Goal: Information Seeking & Learning: Learn about a topic

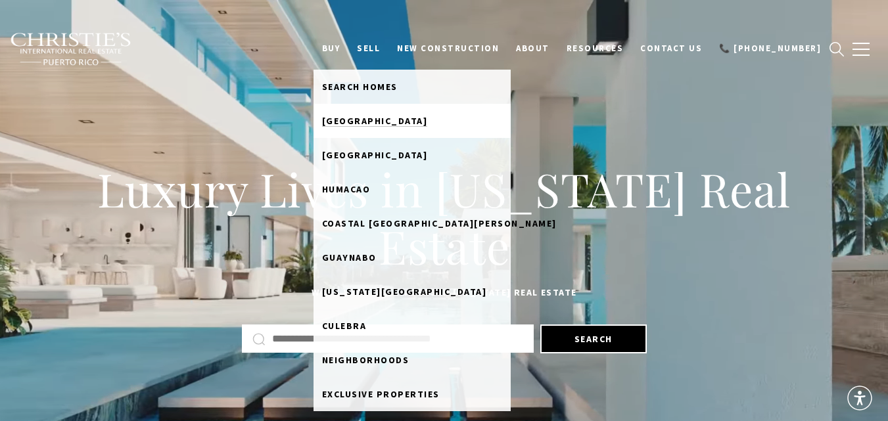
click at [396, 115] on span "[GEOGRAPHIC_DATA]" at bounding box center [375, 121] width 106 height 12
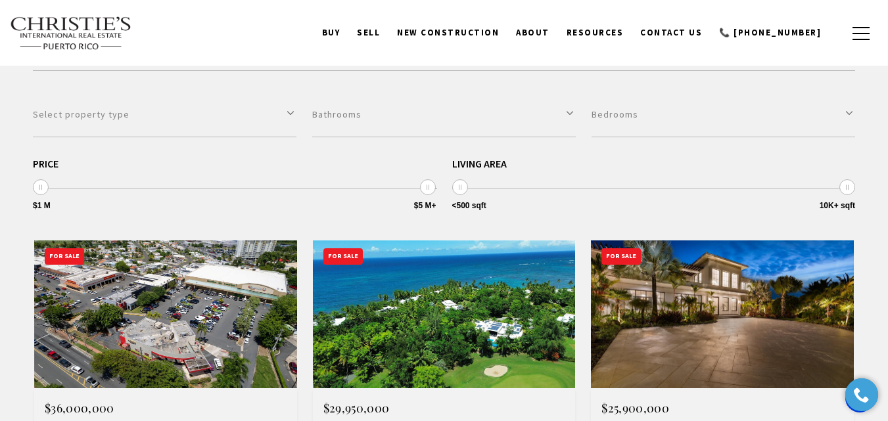
scroll to position [323, 0]
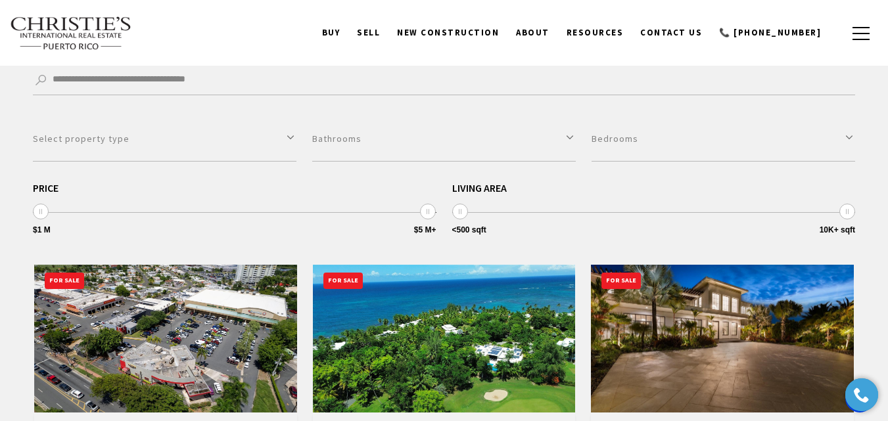
click at [349, 32] on link "BUY" at bounding box center [330, 32] width 35 height 25
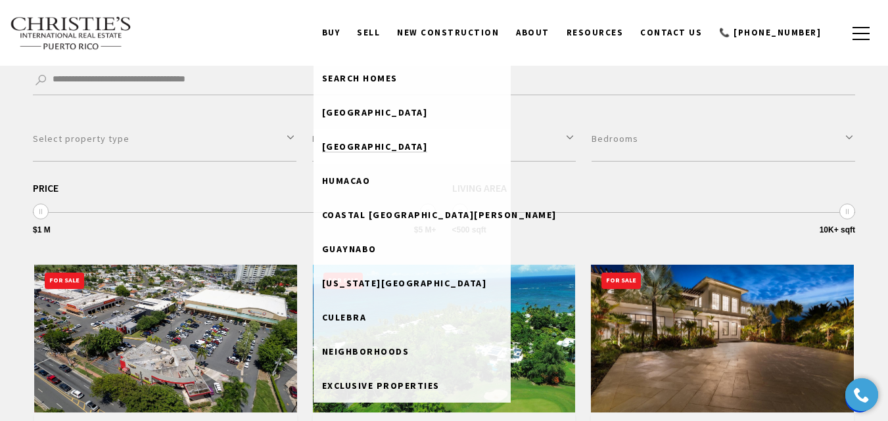
click at [388, 145] on span "[GEOGRAPHIC_DATA]" at bounding box center [375, 147] width 106 height 12
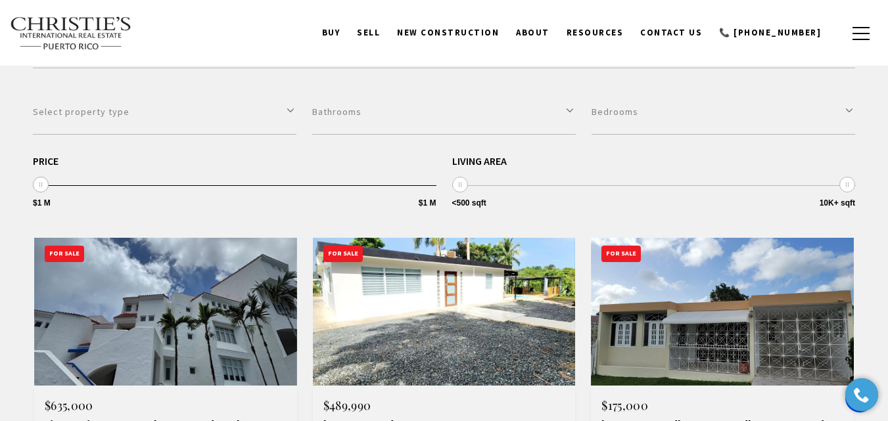
scroll to position [329, 0]
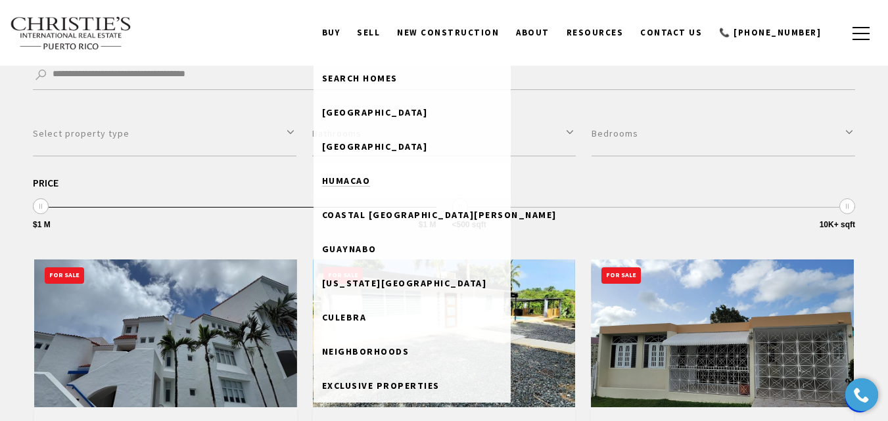
click at [371, 179] on span "Humacao" at bounding box center [346, 181] width 49 height 12
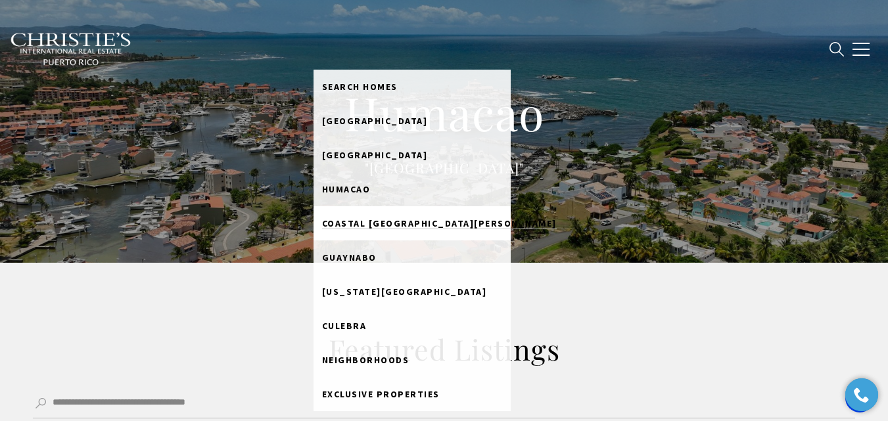
click at [387, 229] on link "Coastal [GEOGRAPHIC_DATA][PERSON_NAME]" at bounding box center [411, 223] width 197 height 34
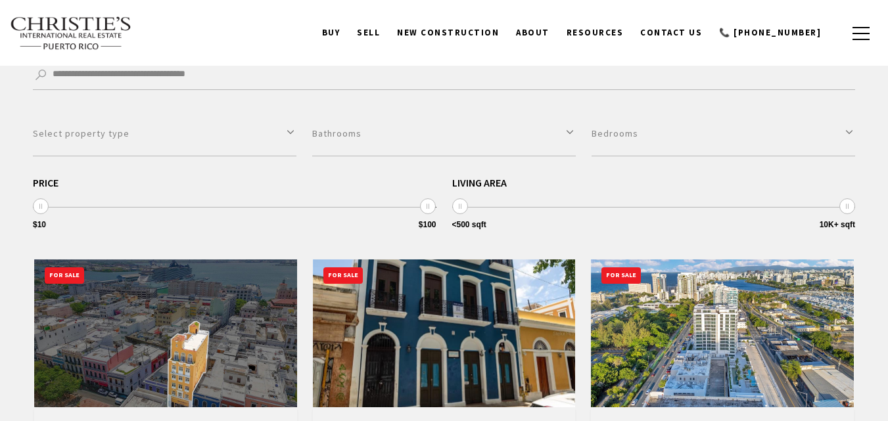
type input "******"
type input "*********"
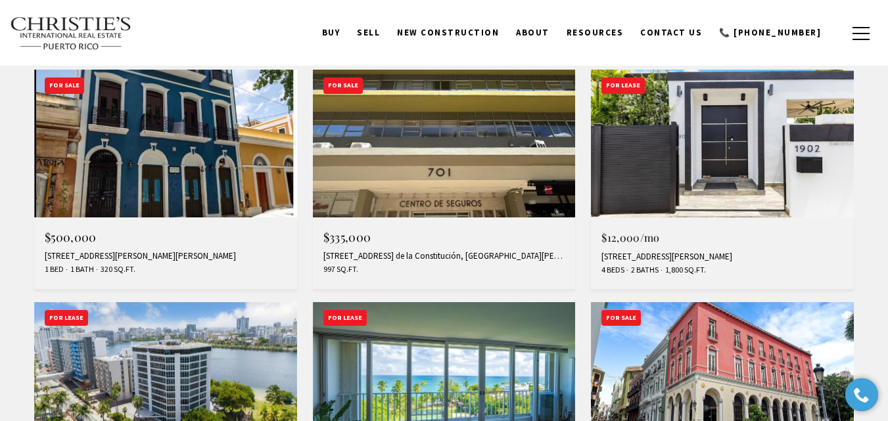
scroll to position [587, 0]
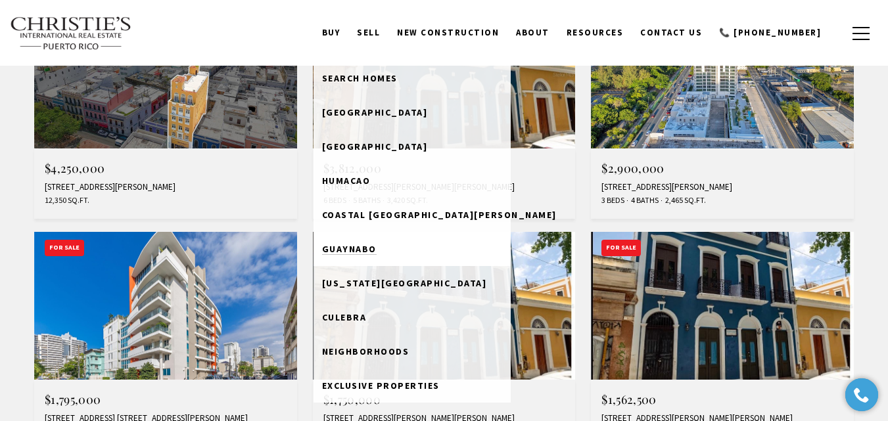
click at [376, 245] on span "Guaynabo" at bounding box center [349, 249] width 55 height 12
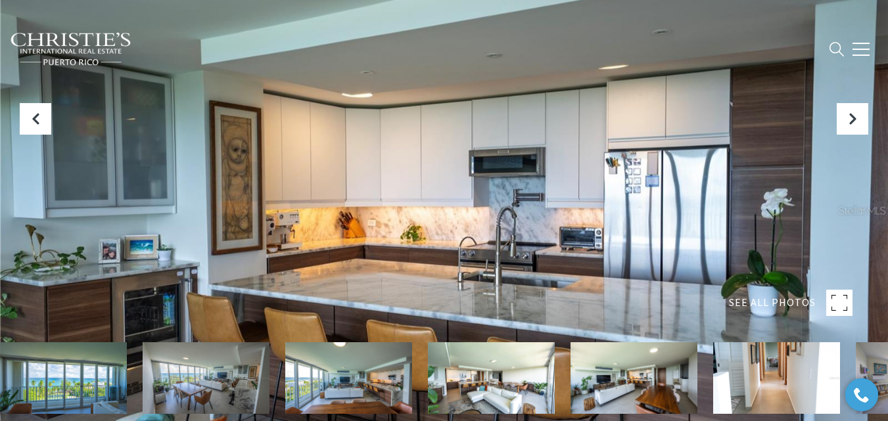
click at [371, 242] on div at bounding box center [444, 210] width 888 height 421
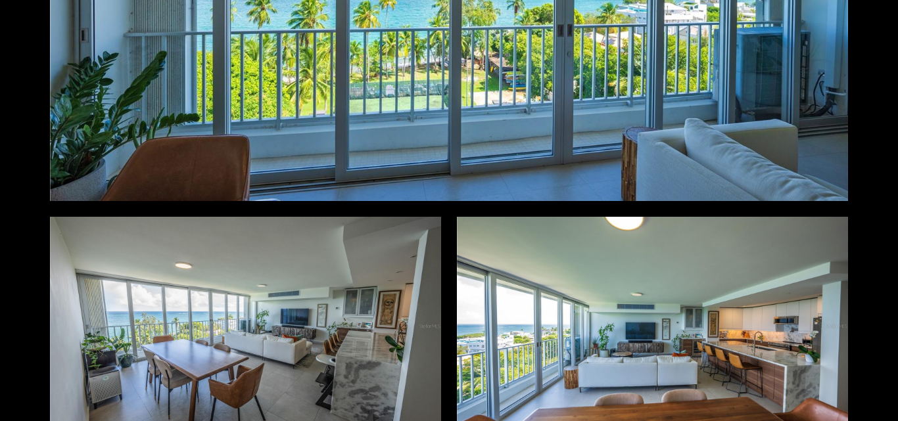
scroll to position [460, 0]
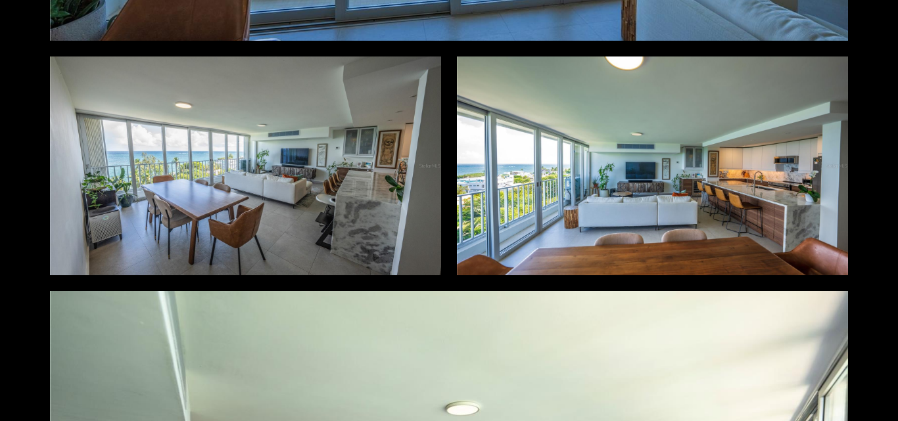
click at [268, 204] on div at bounding box center [245, 166] width 391 height 219
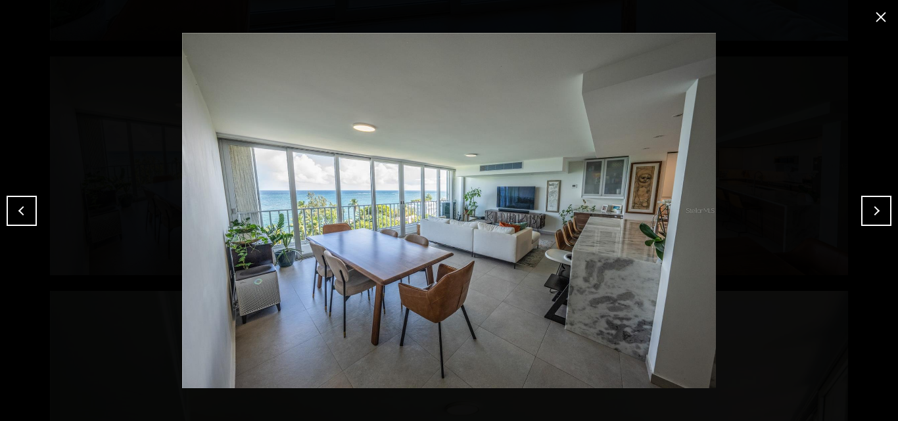
click at [874, 208] on button "Next" at bounding box center [876, 211] width 30 height 30
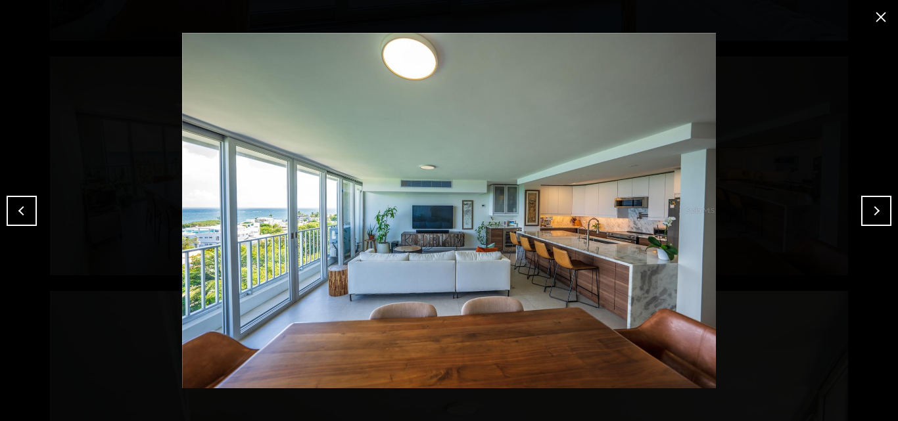
click at [875, 14] on button "close modal" at bounding box center [880, 17] width 21 height 21
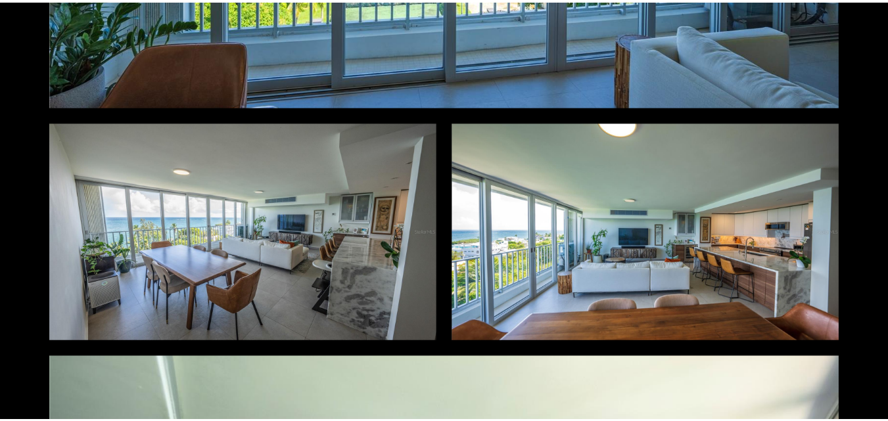
scroll to position [0, 0]
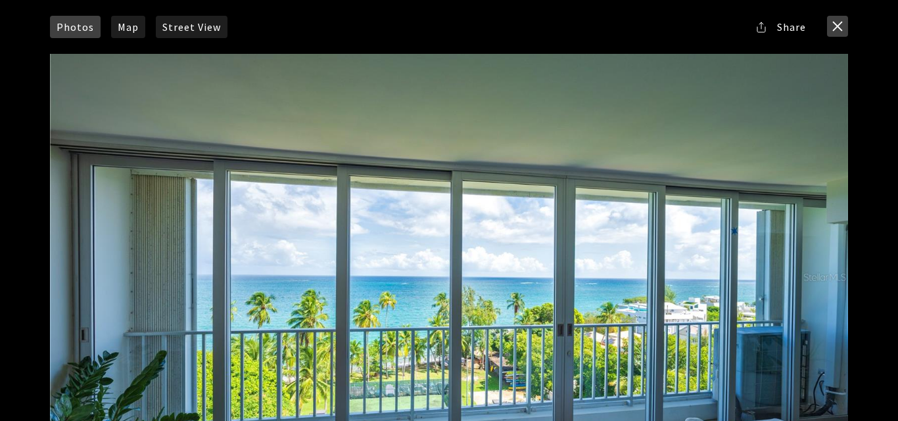
click at [834, 34] on button "close modal" at bounding box center [837, 26] width 21 height 21
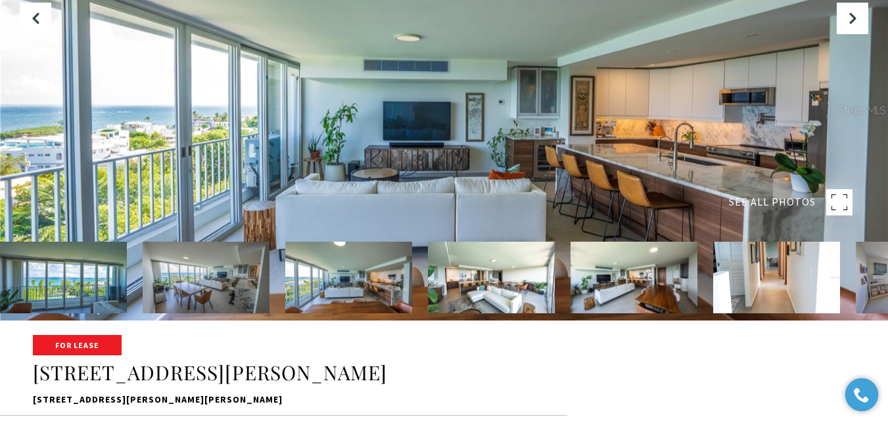
scroll to position [263, 0]
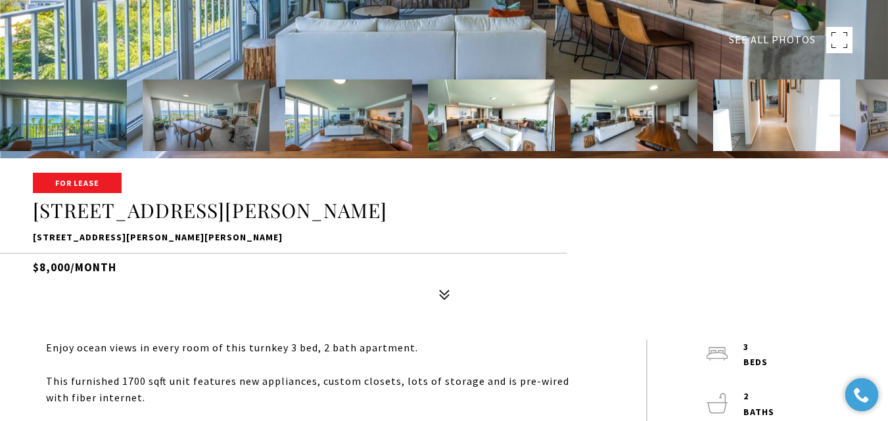
click at [484, 196] on div "For Lease 2305 CALLE LAUREL #8 2305 CALLE LAUREL #8, SAN JUAN, PR 00913 $8,000/…" at bounding box center [444, 240] width 888 height 133
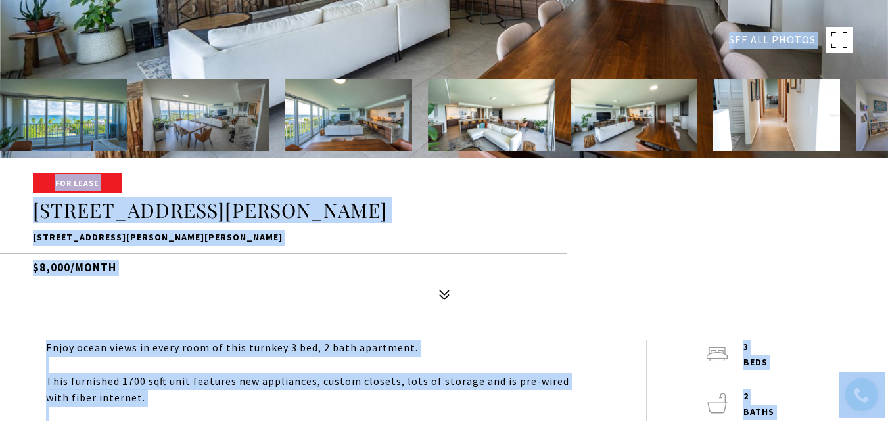
drag, startPoint x: 309, startPoint y: 239, endPoint x: 267, endPoint y: 244, distance: 42.5
click at [308, 239] on p "2305 CALLE LAUREL #8, SAN JUAN, PR 00913" at bounding box center [444, 238] width 822 height 16
click at [262, 237] on p "2305 CALLE LAUREL #8, SAN JUAN, PR 00913" at bounding box center [444, 238] width 822 height 16
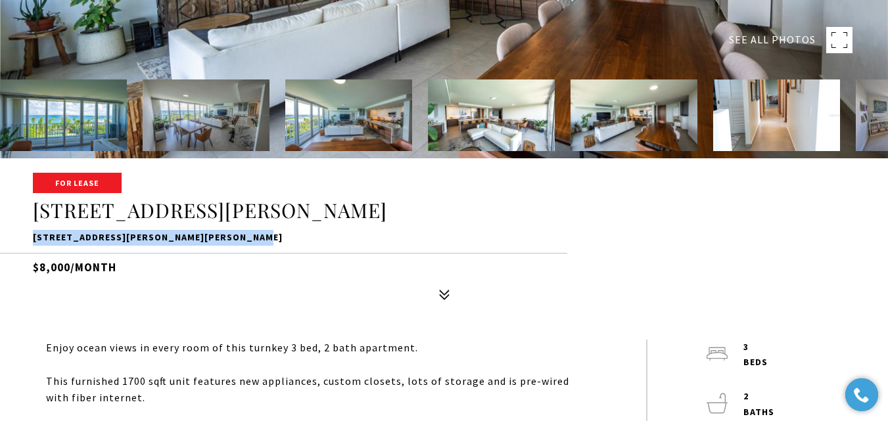
copy p "2305 CALLE LAUREL #8, SAN JUAN, PR 00913"
drag, startPoint x: 258, startPoint y: 239, endPoint x: 25, endPoint y: 239, distance: 233.3
click at [25, 239] on div "For Lease 2305 CALLE LAUREL #8 2305 CALLE LAUREL #8, SAN JUAN, PR 00913 $8,000/…" at bounding box center [444, 240] width 888 height 133
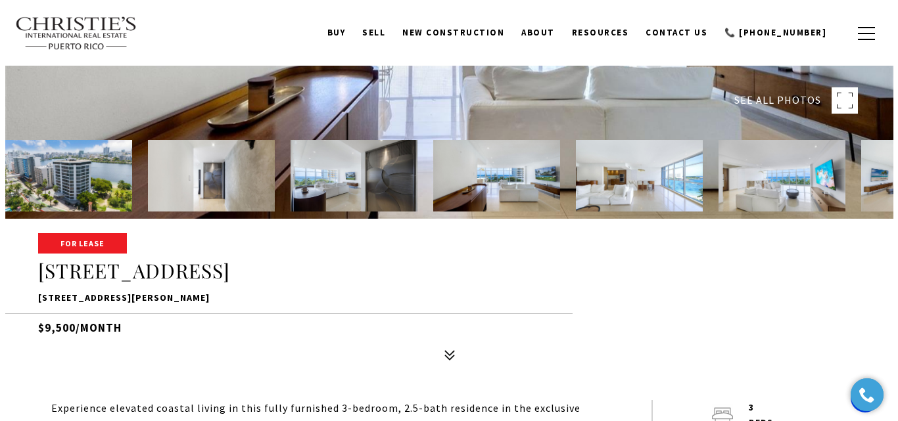
scroll to position [197, 0]
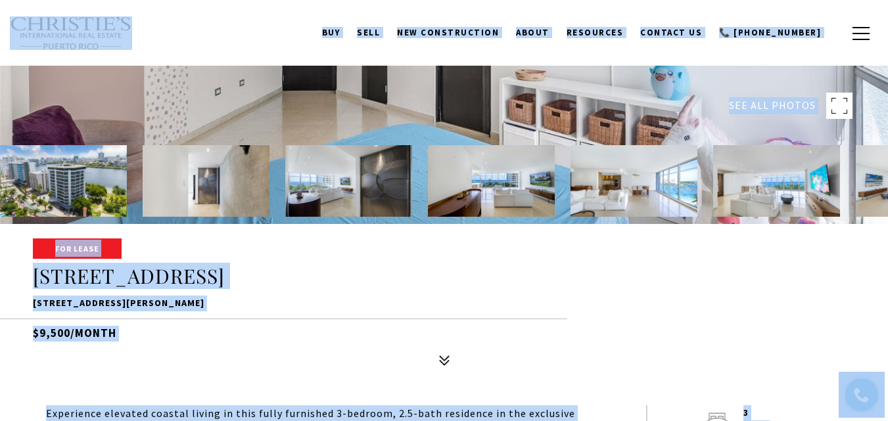
drag, startPoint x: 480, startPoint y: 288, endPoint x: 480, endPoint y: 269, distance: 18.4
click at [480, 288] on h1 "[STREET_ADDRESS]" at bounding box center [444, 276] width 822 height 25
click at [539, 107] on div at bounding box center [444, 13] width 888 height 421
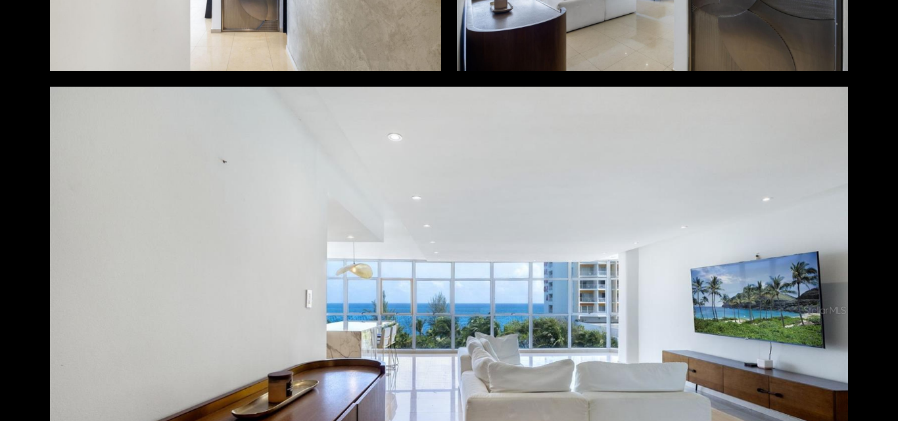
scroll to position [723, 0]
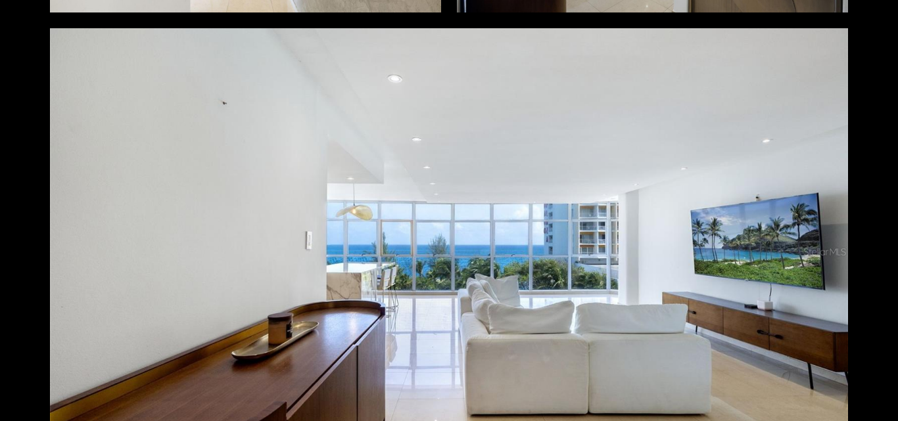
click at [509, 232] on div at bounding box center [449, 251] width 798 height 447
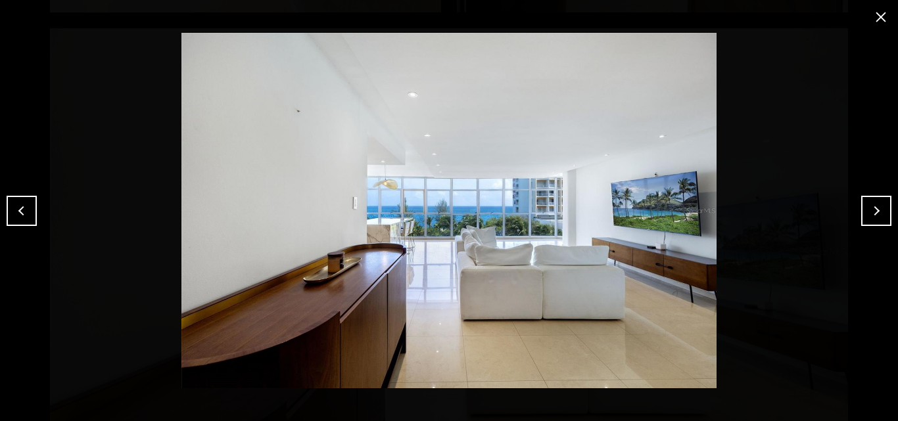
click at [881, 16] on button "close modal" at bounding box center [880, 17] width 21 height 21
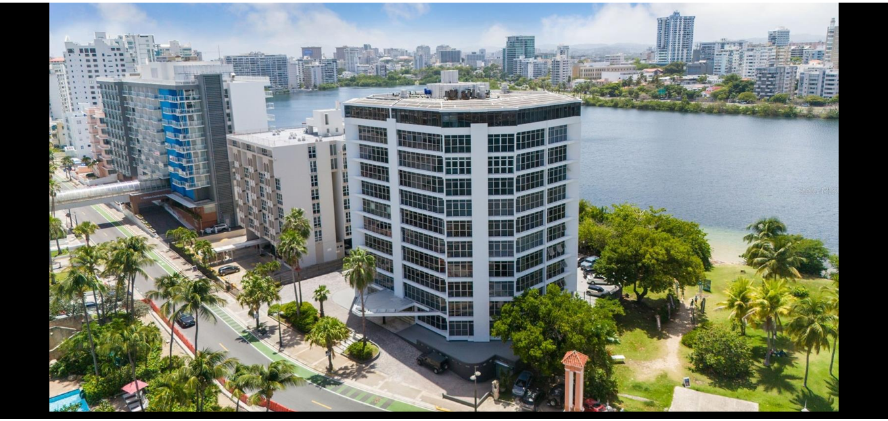
scroll to position [0, 0]
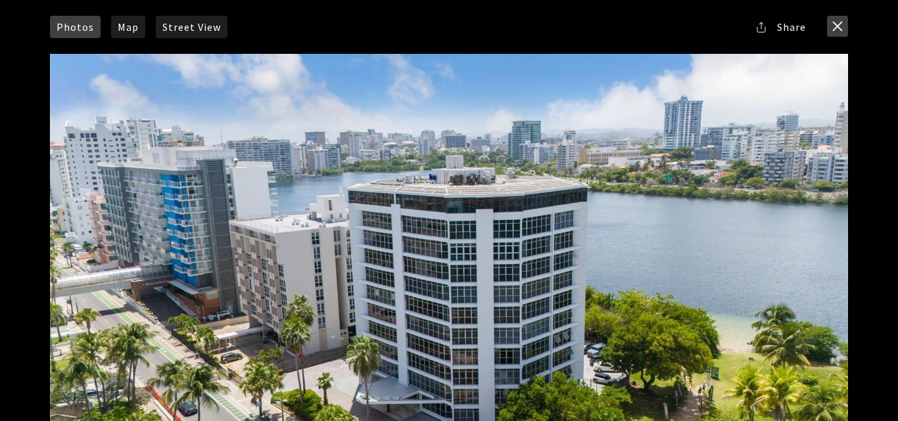
click at [831, 20] on button "close modal" at bounding box center [837, 26] width 21 height 21
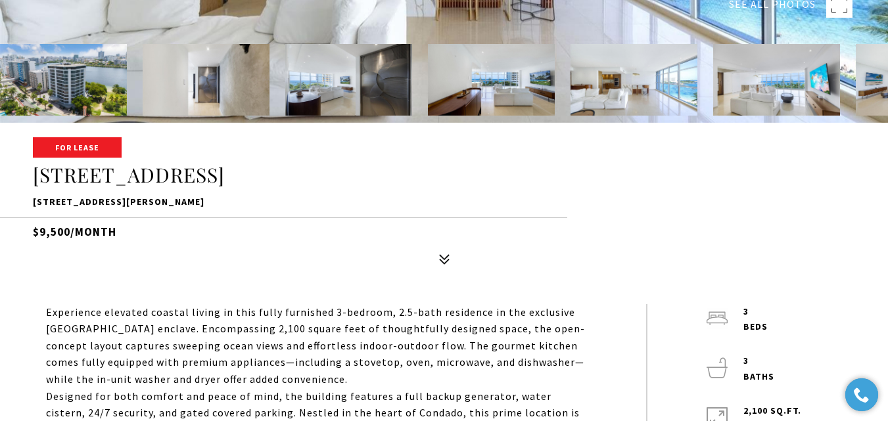
scroll to position [394, 0]
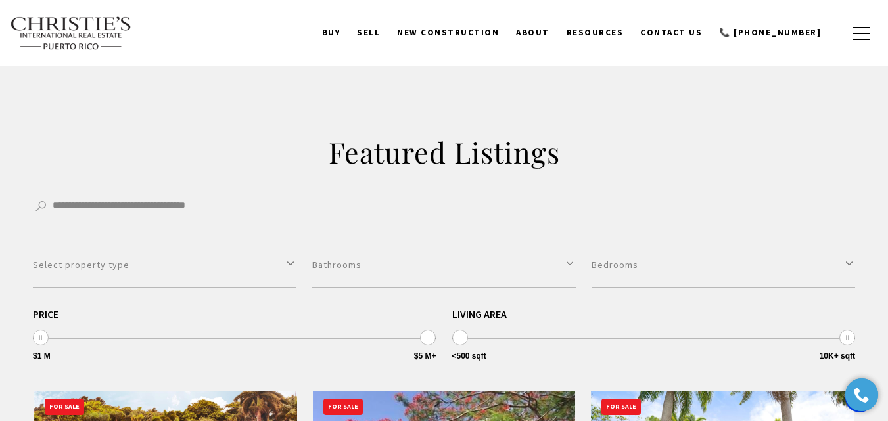
click at [349, 30] on link "BUY" at bounding box center [330, 32] width 35 height 25
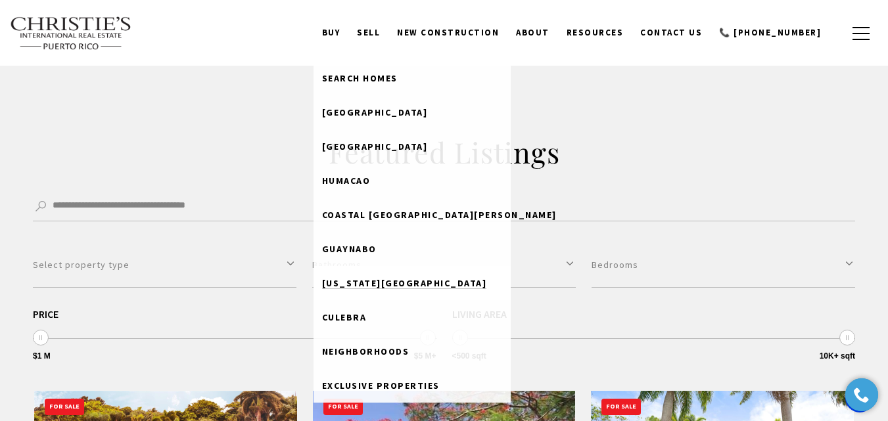
click at [386, 279] on span "[US_STATE][GEOGRAPHIC_DATA]" at bounding box center [404, 283] width 165 height 12
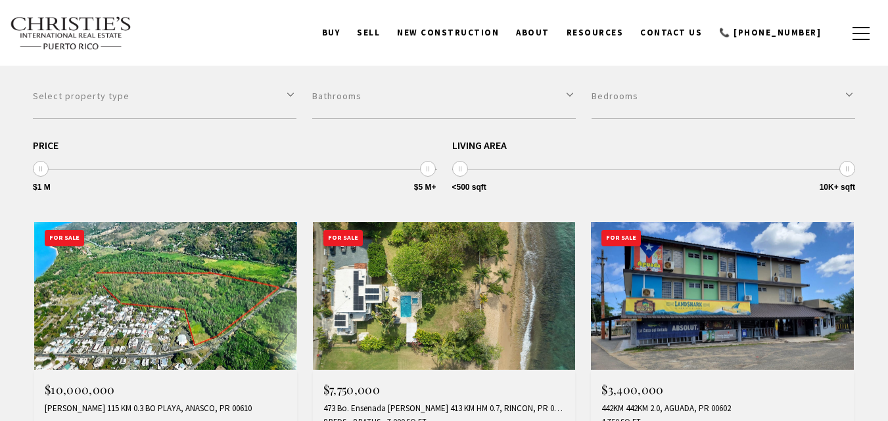
type input "**********"
type input "*********"
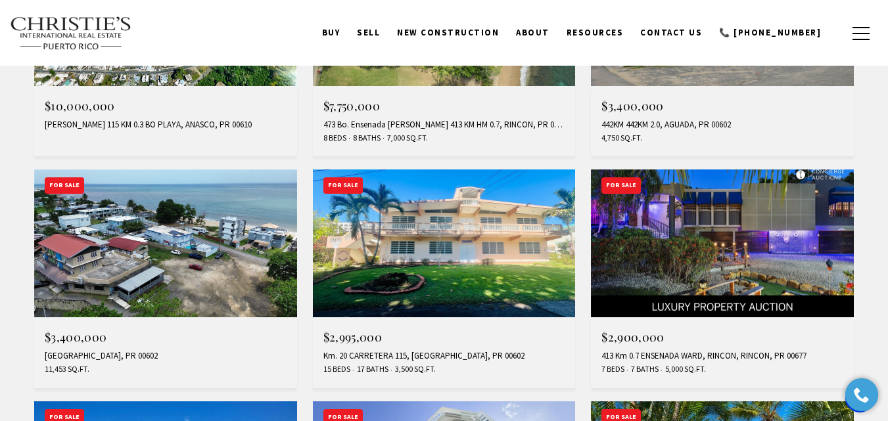
scroll to position [329, 0]
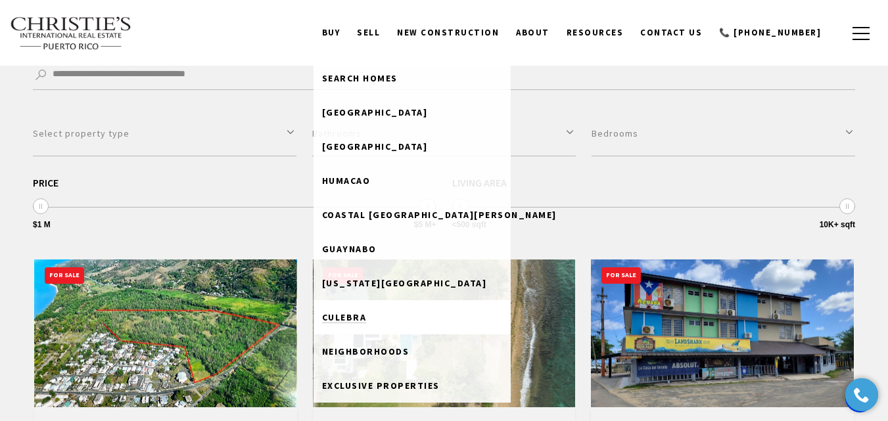
click at [367, 316] on span "Culebra" at bounding box center [344, 317] width 45 height 12
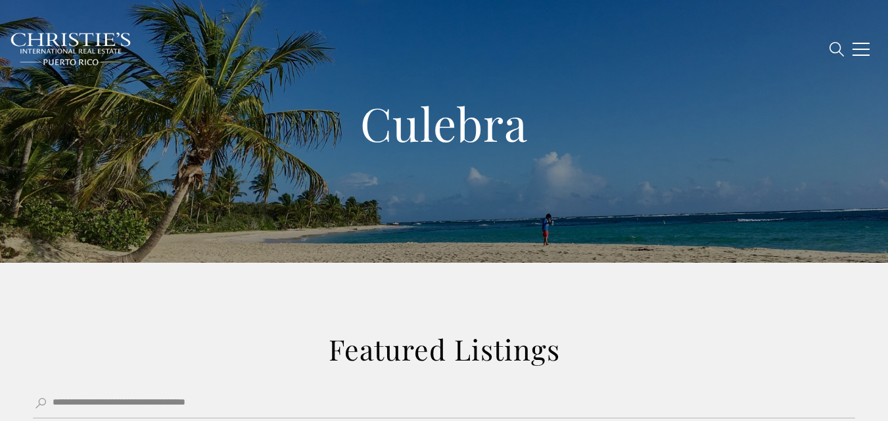
type input "**********"
type input "*********"
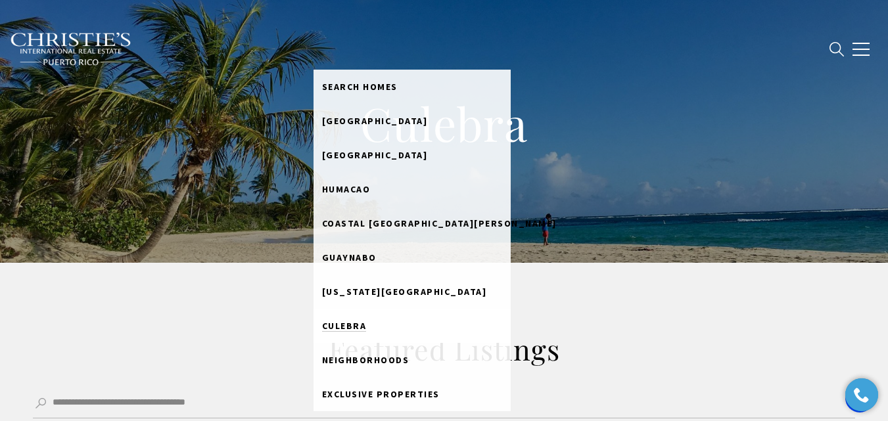
click at [359, 322] on span "Culebra" at bounding box center [344, 326] width 45 height 12
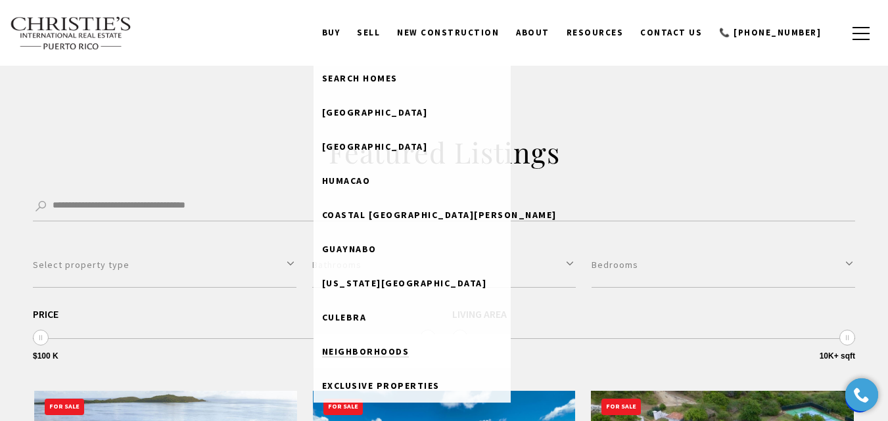
click at [384, 348] on span "Neighborhoods" at bounding box center [365, 352] width 87 height 12
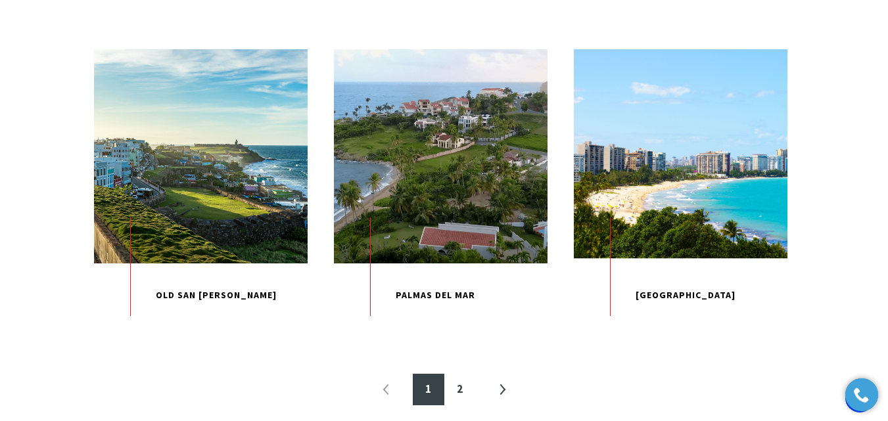
scroll to position [1446, 0]
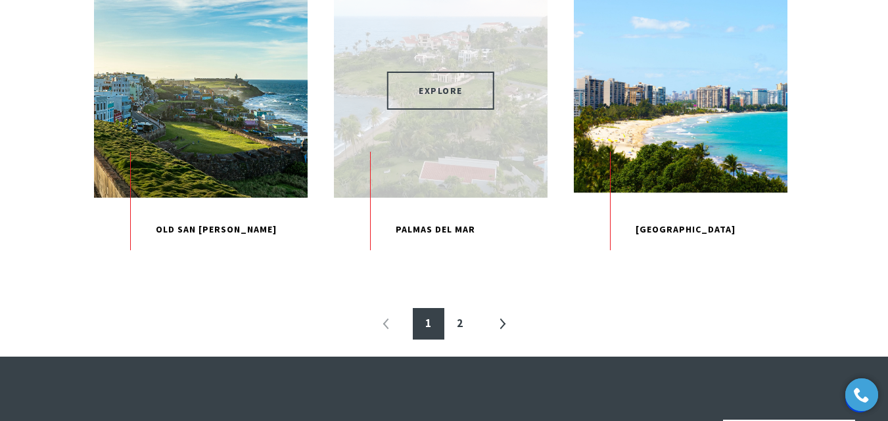
click at [453, 110] on span "EXPLORE" at bounding box center [440, 91] width 107 height 38
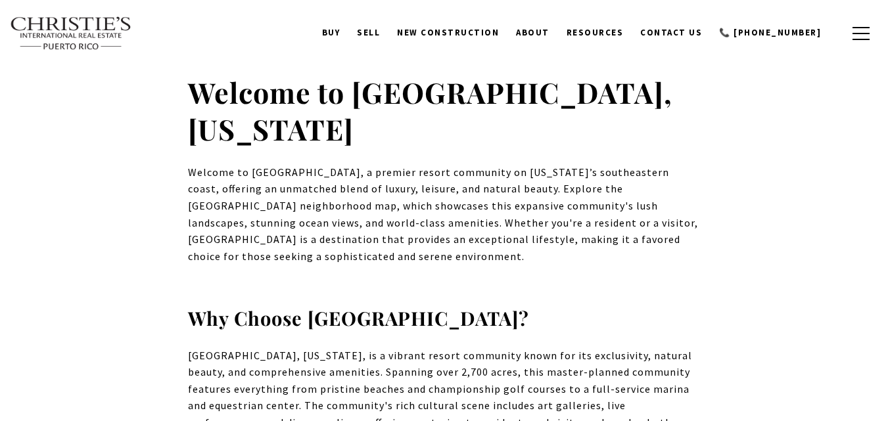
type input "**********"
type input "*********"
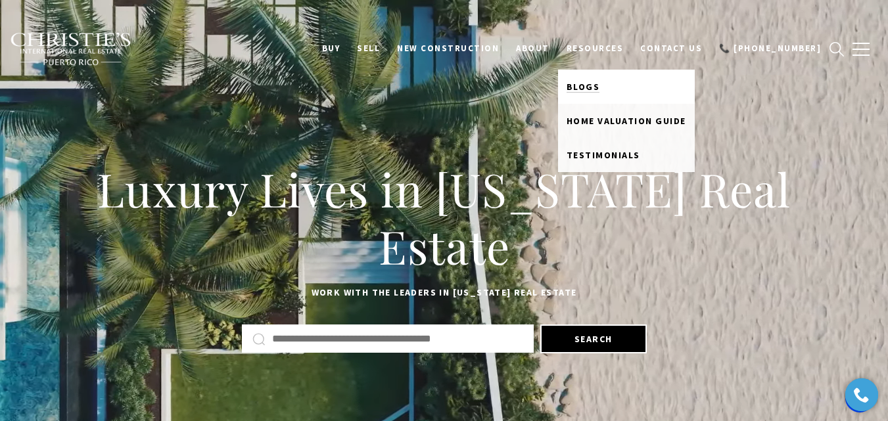
click at [600, 90] on span "Blogs" at bounding box center [583, 87] width 34 height 12
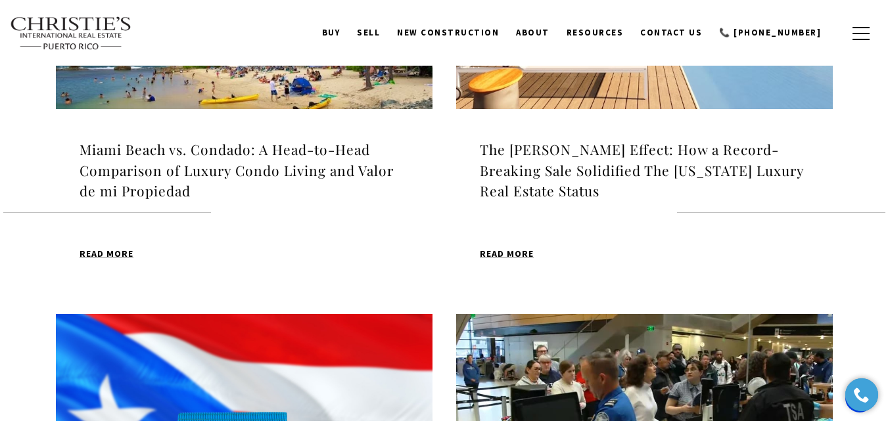
scroll to position [526, 0]
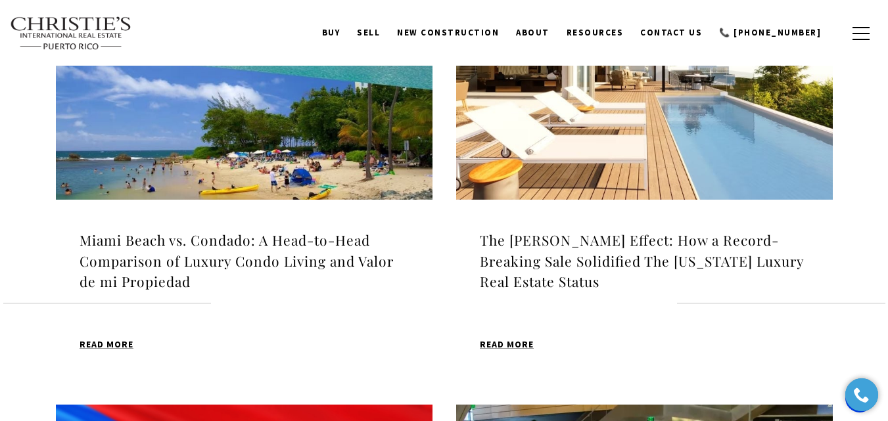
click at [248, 250] on h4 "Miami Beach vs. Condado: A Head-to-Head Comparison of Luxury Condo Living and V…" at bounding box center [244, 261] width 329 height 62
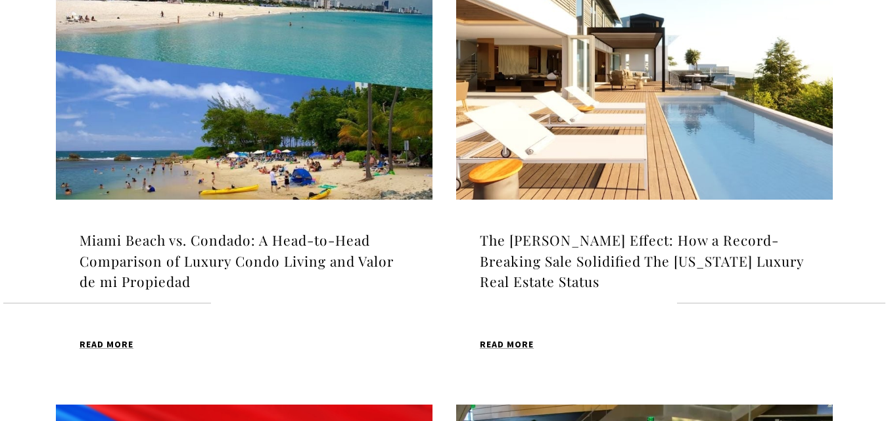
drag, startPoint x: 525, startPoint y: 246, endPoint x: 522, endPoint y: 270, distance: 23.8
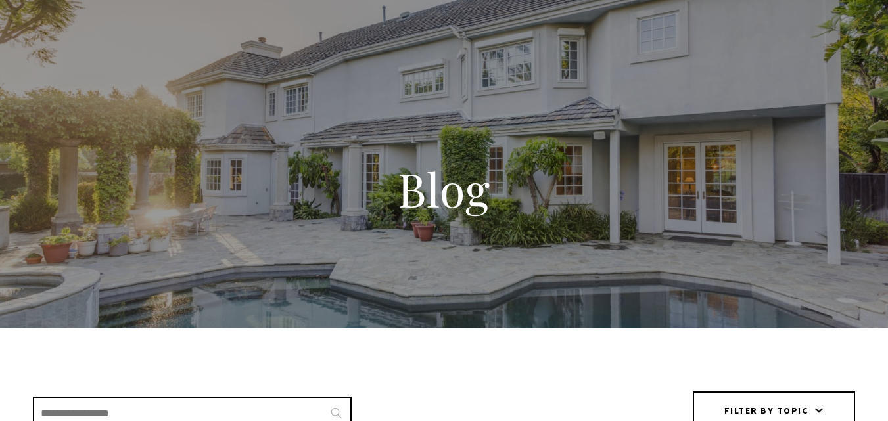
scroll to position [311, 0]
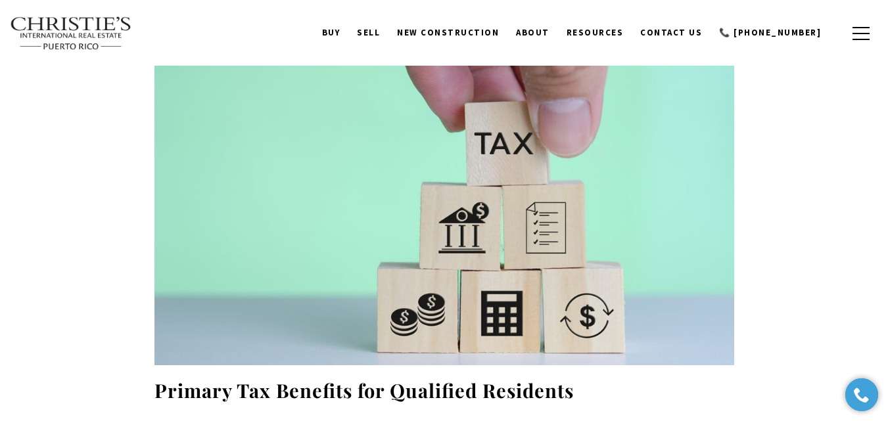
scroll to position [1577, 0]
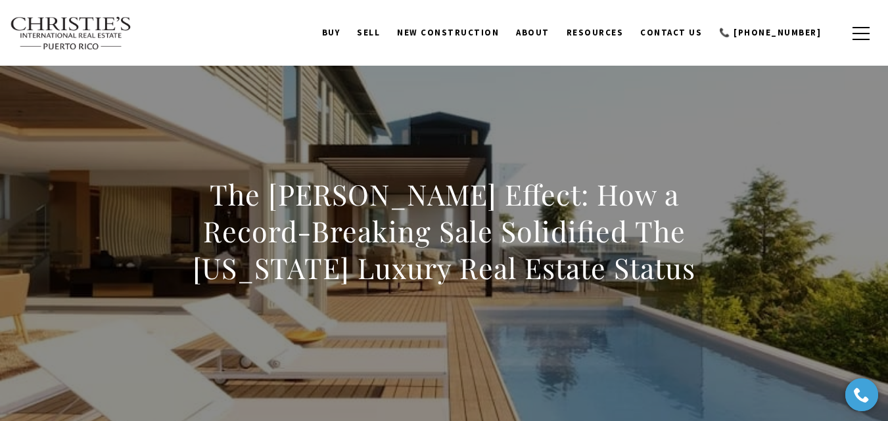
scroll to position [0, 0]
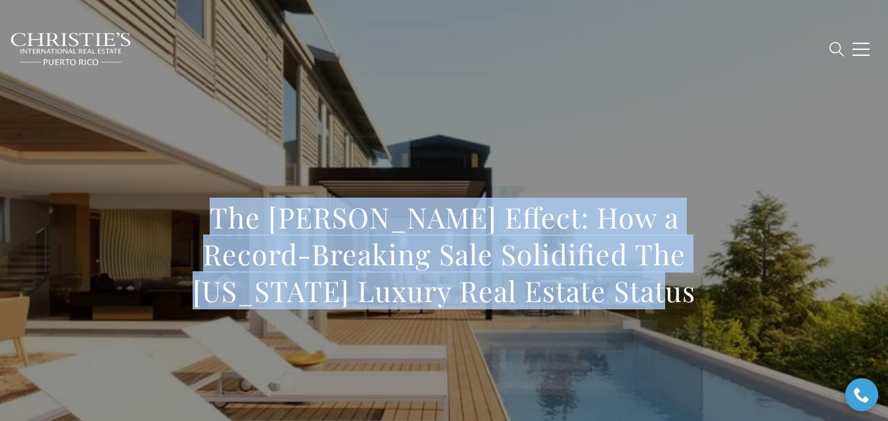
copy h1 "The [PERSON_NAME] Effect: How a Record-Breaking Sale Solidified The [US_STATE] …"
drag, startPoint x: 641, startPoint y: 302, endPoint x: 188, endPoint y: 206, distance: 463.4
click at [188, 206] on h1 "The [PERSON_NAME] Effect: How a Record-Breaking Sale Solidified The [US_STATE] …" at bounding box center [444, 254] width 580 height 110
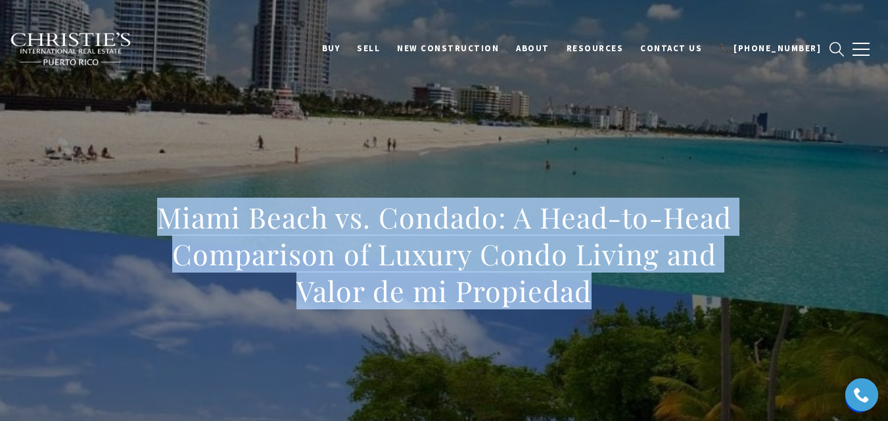
copy h1 "Miami Beach vs. Condado: A Head-to-Head Comparison of Luxury Condo Living and V…"
drag, startPoint x: 587, startPoint y: 298, endPoint x: 181, endPoint y: 234, distance: 411.1
click at [155, 218] on h1 "Miami Beach vs. Condado: A Head-to-Head Comparison of Luxury Condo Living and V…" at bounding box center [444, 254] width 580 height 110
click at [356, 142] on div "Miami Beach vs. Condado: A Head-to-Head Comparison of Luxury Condo Living and V…" at bounding box center [444, 263] width 888 height 394
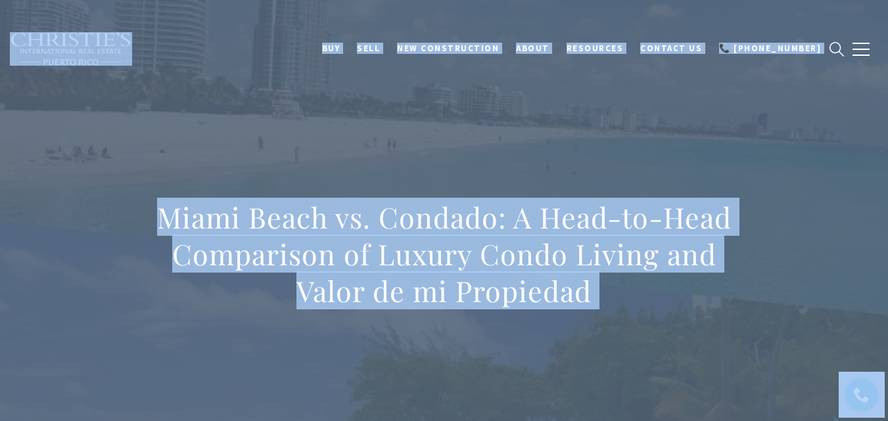
click at [490, 189] on div "Miami Beach vs. Condado: A Head-to-Head Comparison of Luxury Condo Living and V…" at bounding box center [444, 263] width 888 height 394
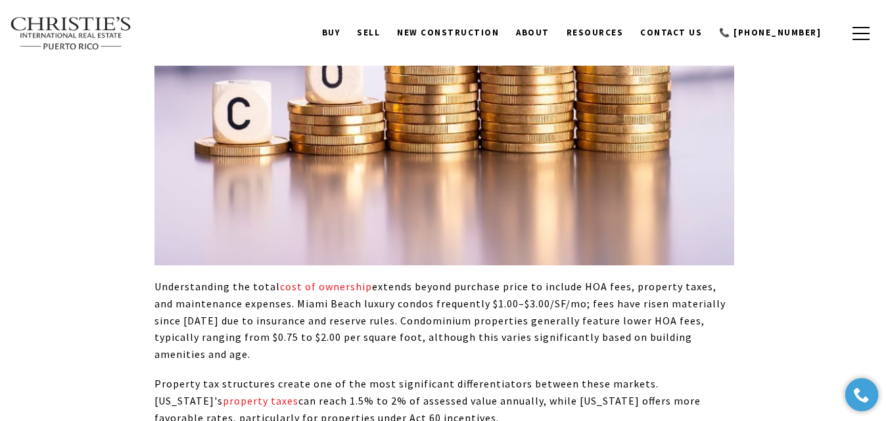
scroll to position [1971, 0]
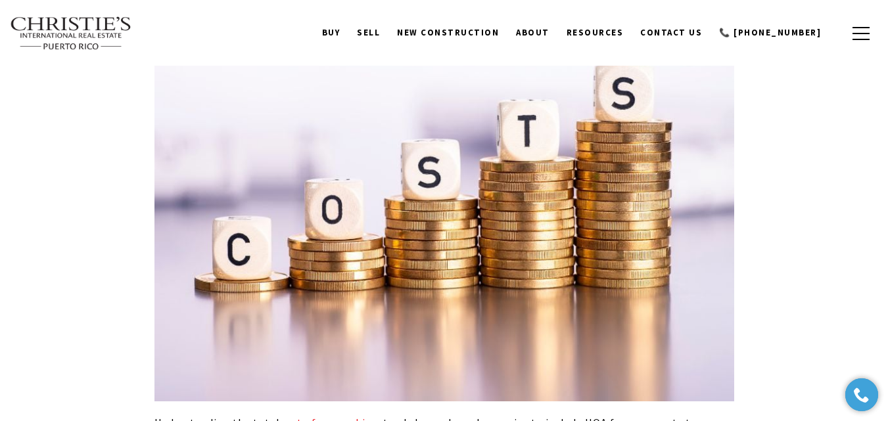
click at [504, 152] on img at bounding box center [444, 208] width 580 height 386
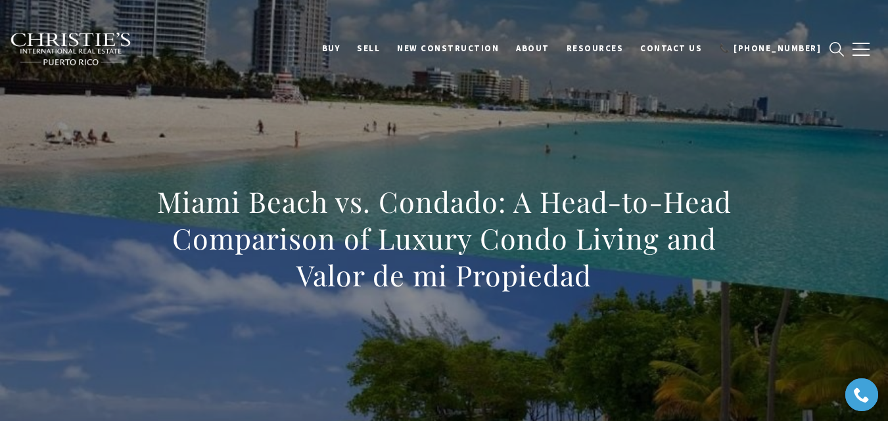
scroll to position [263, 0]
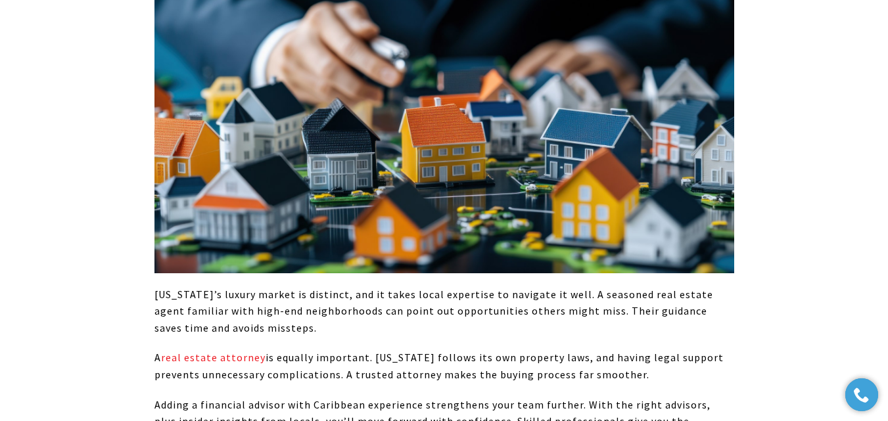
scroll to position [3220, 0]
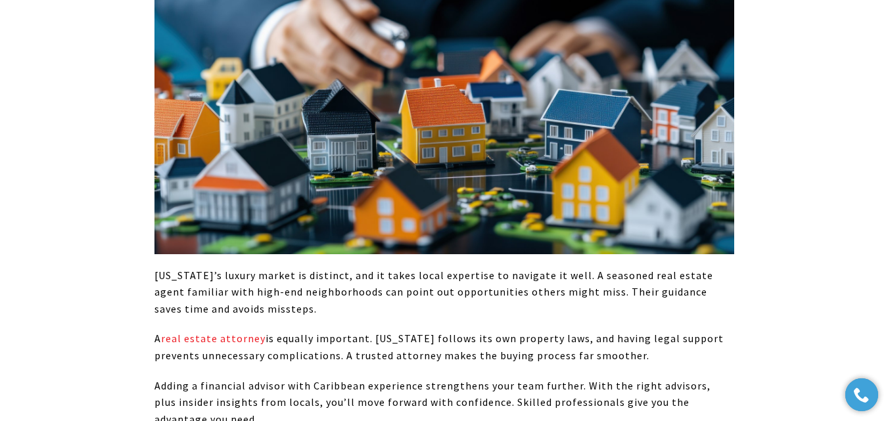
click at [480, 95] on img at bounding box center [444, 91] width 580 height 325
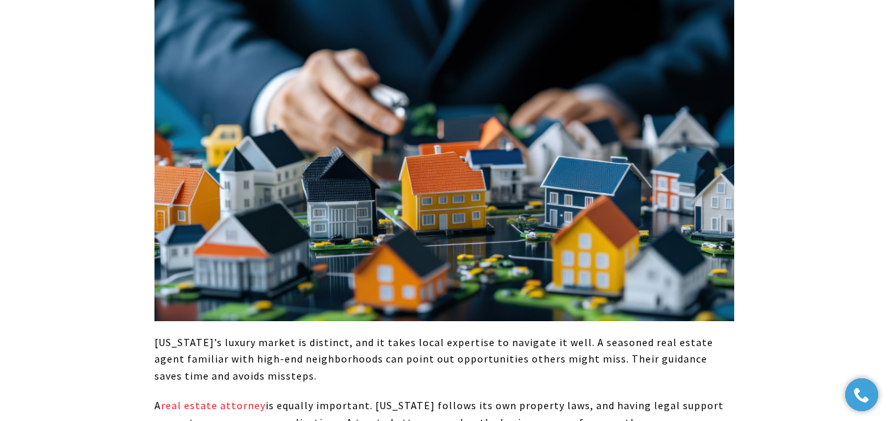
scroll to position [2891, 0]
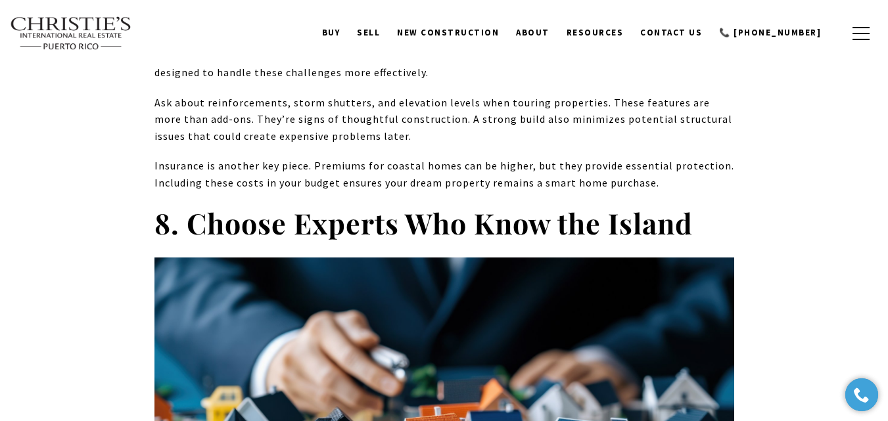
drag, startPoint x: 696, startPoint y: 179, endPoint x: 755, endPoint y: 188, distance: 59.2
click at [693, 204] on strong "8. Choose Experts Who Know the Island" at bounding box center [423, 223] width 538 height 38
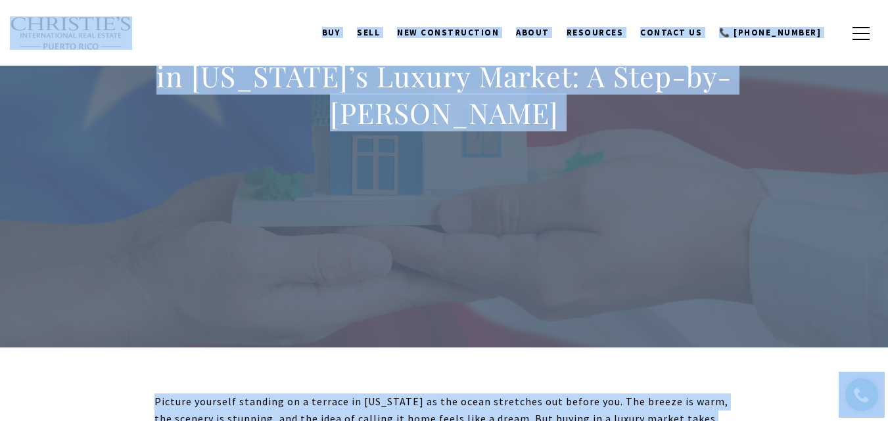
scroll to position [0, 0]
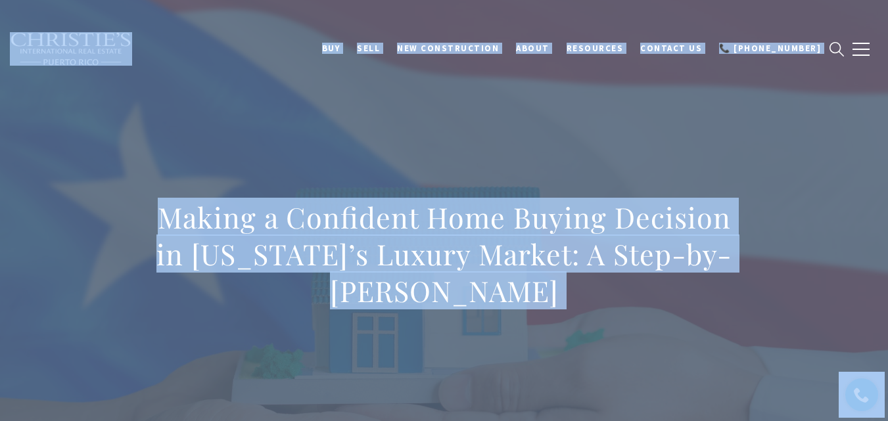
click at [568, 304] on h1 "Making a Confident Home Buying Decision in [US_STATE]’s Luxury Market: A Step-b…" at bounding box center [444, 254] width 580 height 110
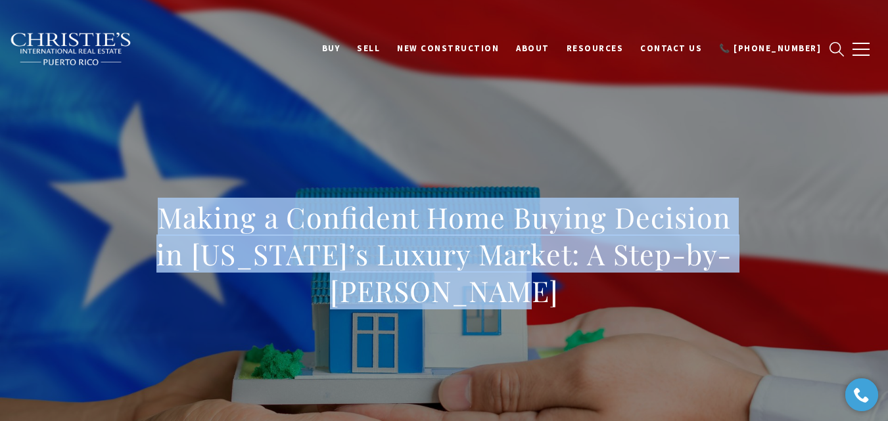
copy h1 "Making a Confident Home Buying Decision in [US_STATE]’s Luxury Market: A Step-b…"
drag, startPoint x: 529, startPoint y: 293, endPoint x: 141, endPoint y: 229, distance: 393.0
click at [141, 229] on div "Making a Confident Home Buying Decision in [US_STATE]’s Luxury Market: A Step-b…" at bounding box center [444, 263] width 888 height 394
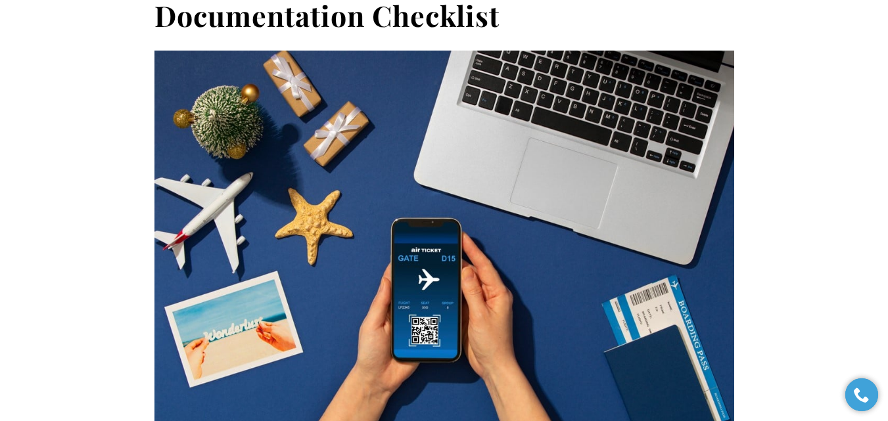
scroll to position [5125, 0]
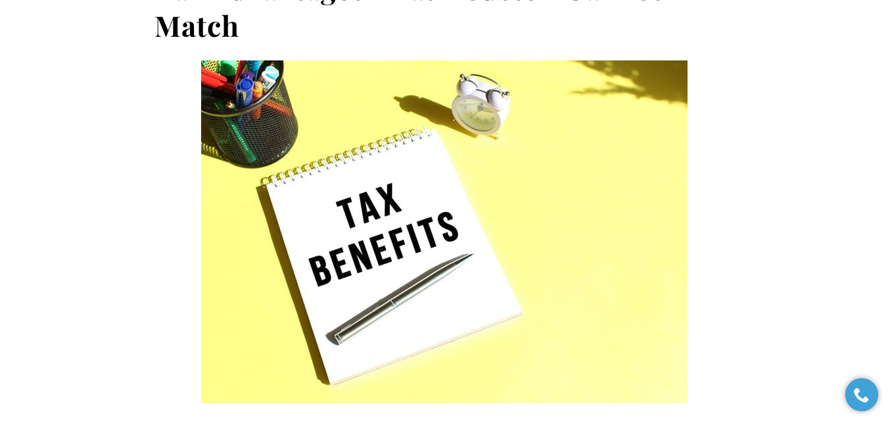
scroll to position [2168, 0]
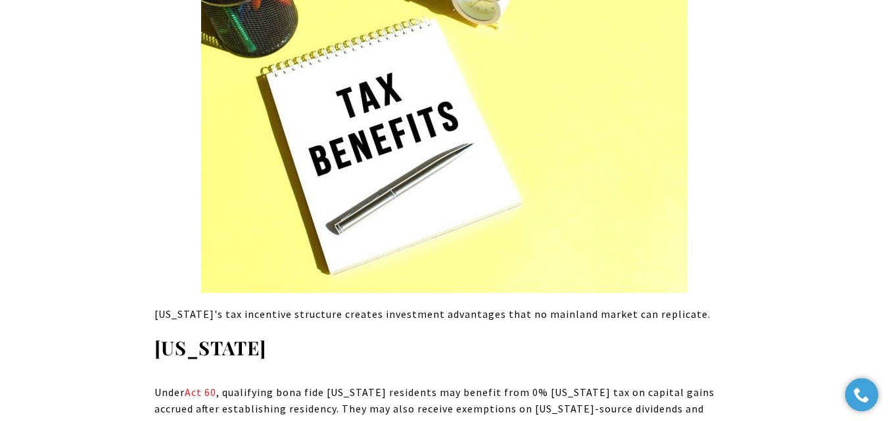
drag, startPoint x: 438, startPoint y: 101, endPoint x: 445, endPoint y: 99, distance: 6.9
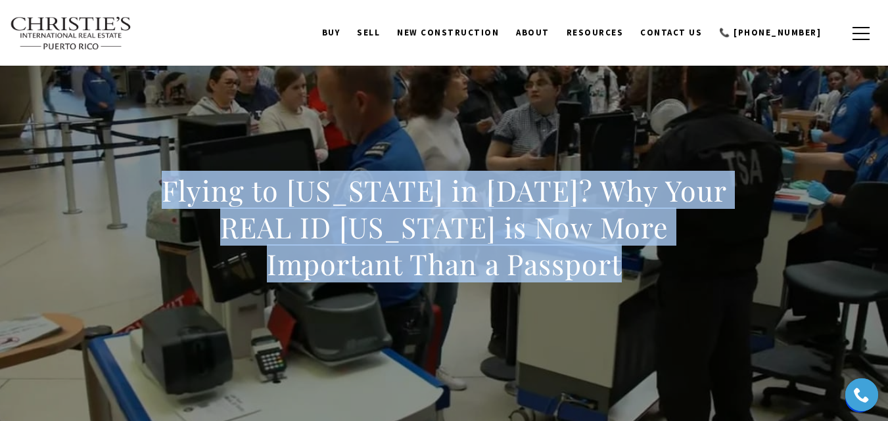
click at [484, 110] on div "Flying to [US_STATE] in [DATE]? Why Your REAL ID [US_STATE] is Now More Importa…" at bounding box center [444, 236] width 888 height 394
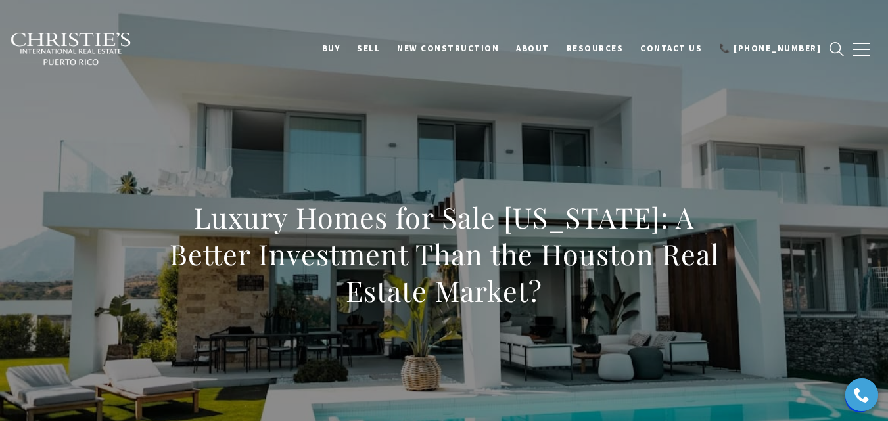
drag, startPoint x: 486, startPoint y: 305, endPoint x: 176, endPoint y: 215, distance: 322.3
click at [176, 215] on h1 "Luxury Homes for Sale [US_STATE]: A Better Investment Than the Houston Real Est…" at bounding box center [444, 254] width 580 height 110
